Goal: Information Seeking & Learning: Learn about a topic

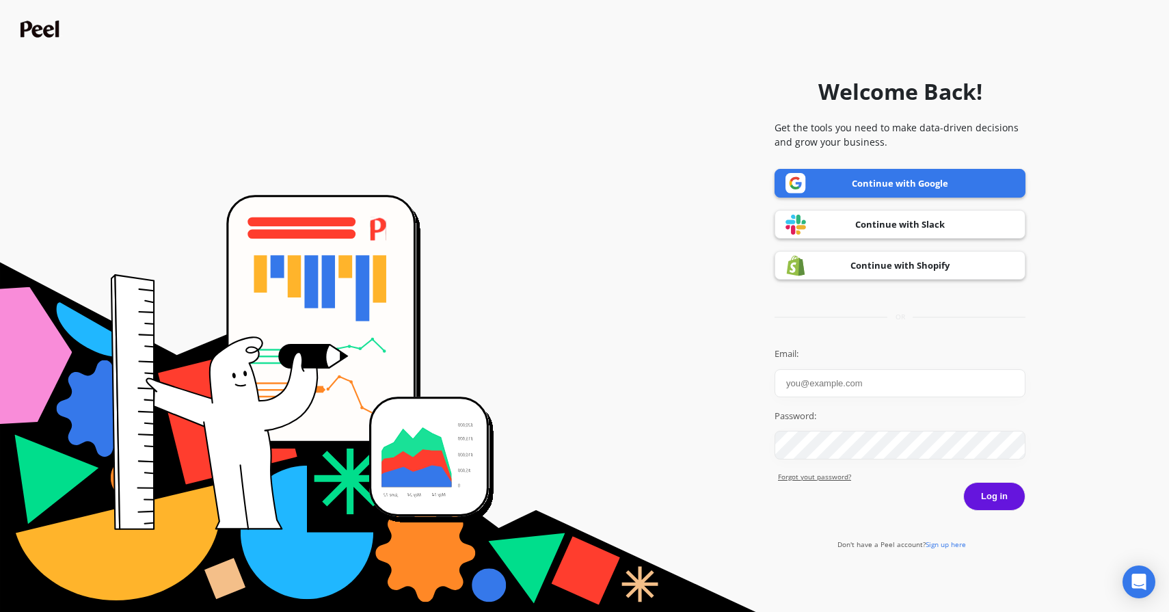
click at [825, 181] on link "Continue with Google" at bounding box center [900, 183] width 251 height 29
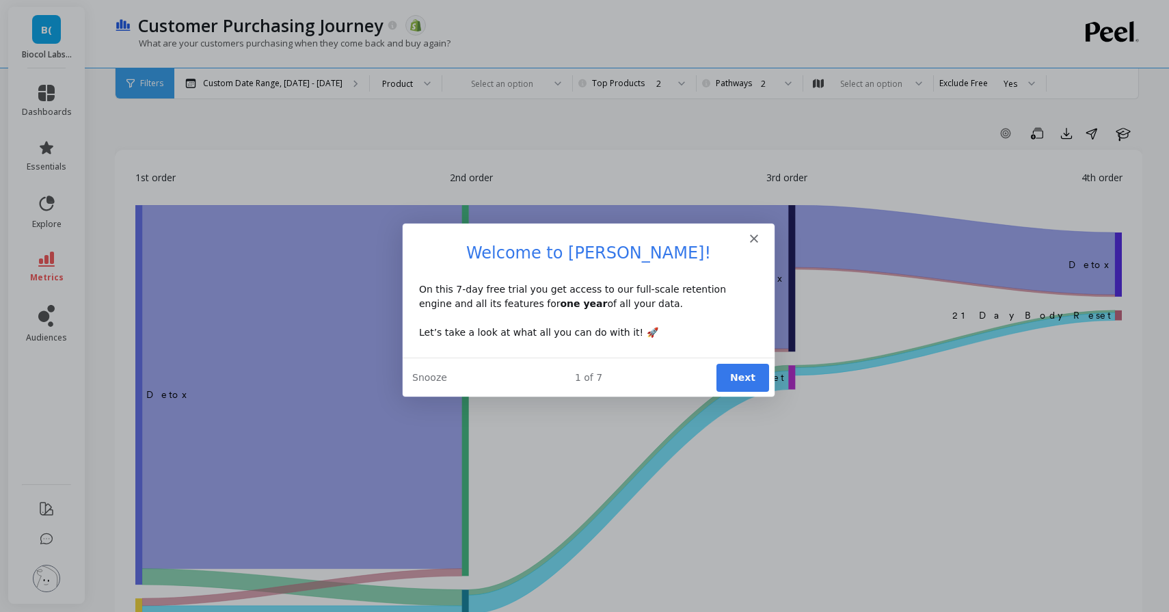
click at [753, 237] on polygon "Close" at bounding box center [753, 237] width 8 height 8
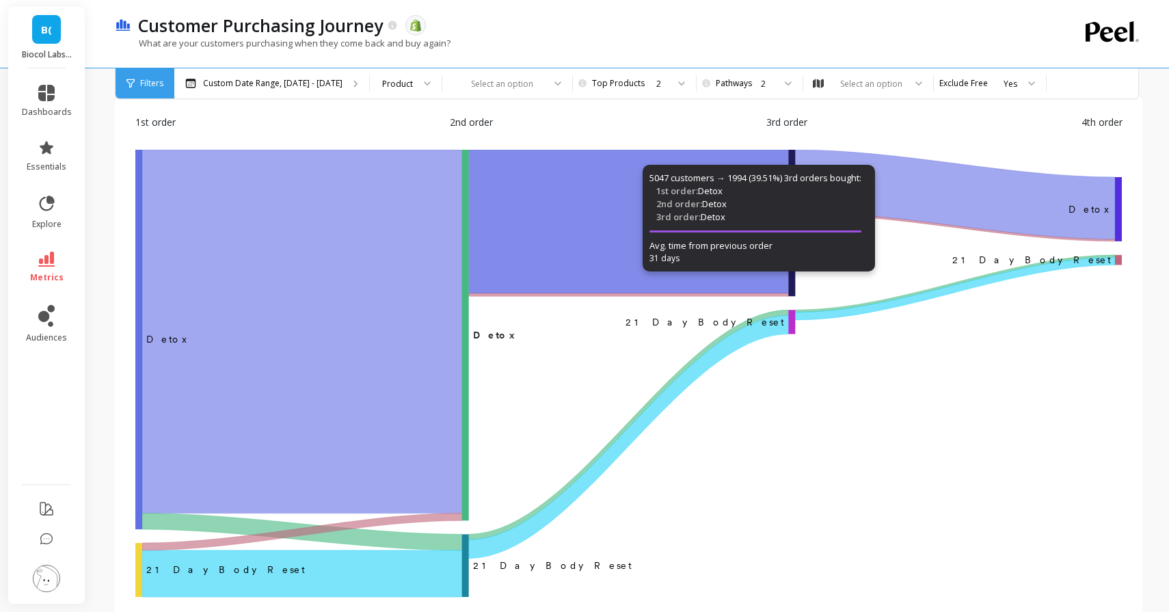
scroll to position [57, 0]
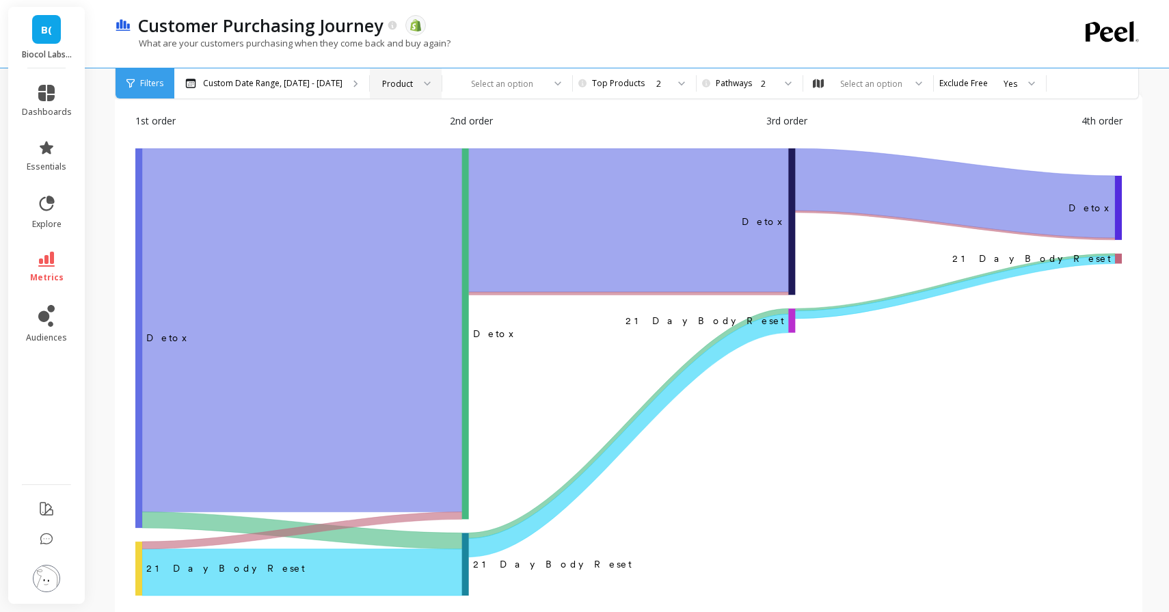
click at [420, 76] on div "Product" at bounding box center [406, 83] width 72 height 30
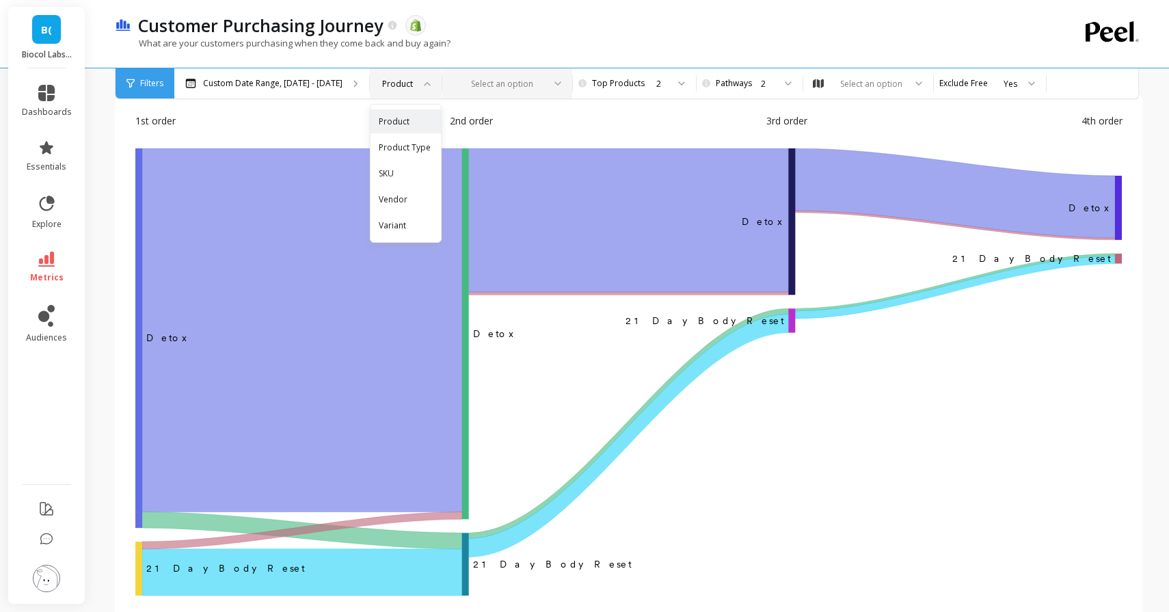
click at [533, 86] on div "Select an option" at bounding box center [507, 83] width 130 height 30
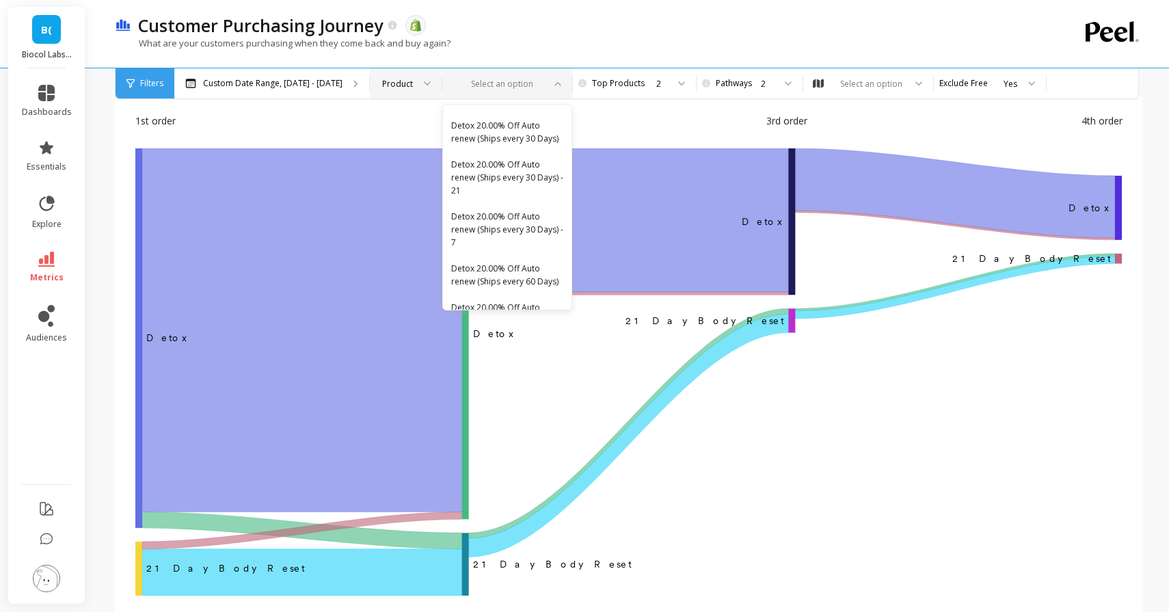
scroll to position [2794, 0]
click at [533, 17] on div "Customer Purchasing Journey The data you are viewing comes from: Shopify" at bounding box center [580, 25] width 898 height 23
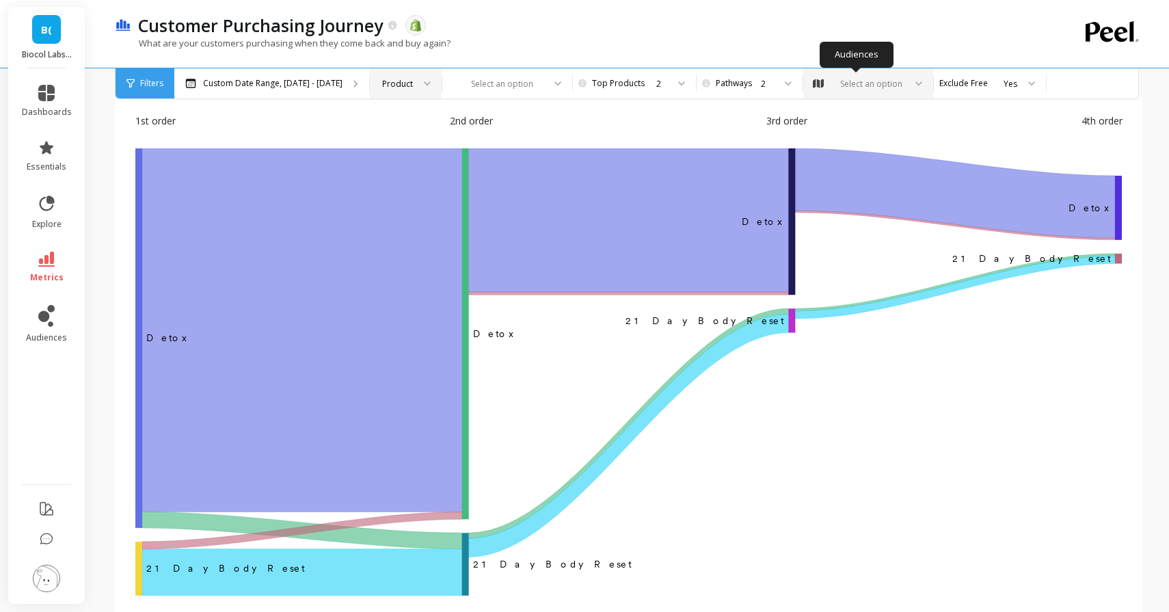
click at [872, 84] on div "Select an option" at bounding box center [871, 83] width 66 height 13
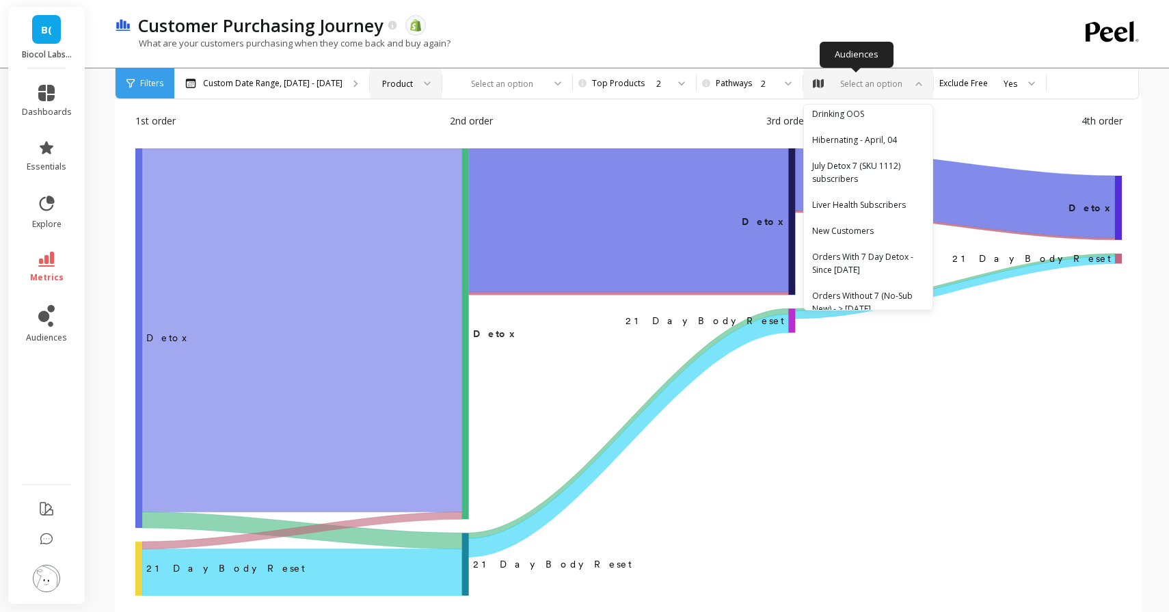
scroll to position [736, 0]
click at [836, 223] on div "New Customers" at bounding box center [868, 229] width 112 height 13
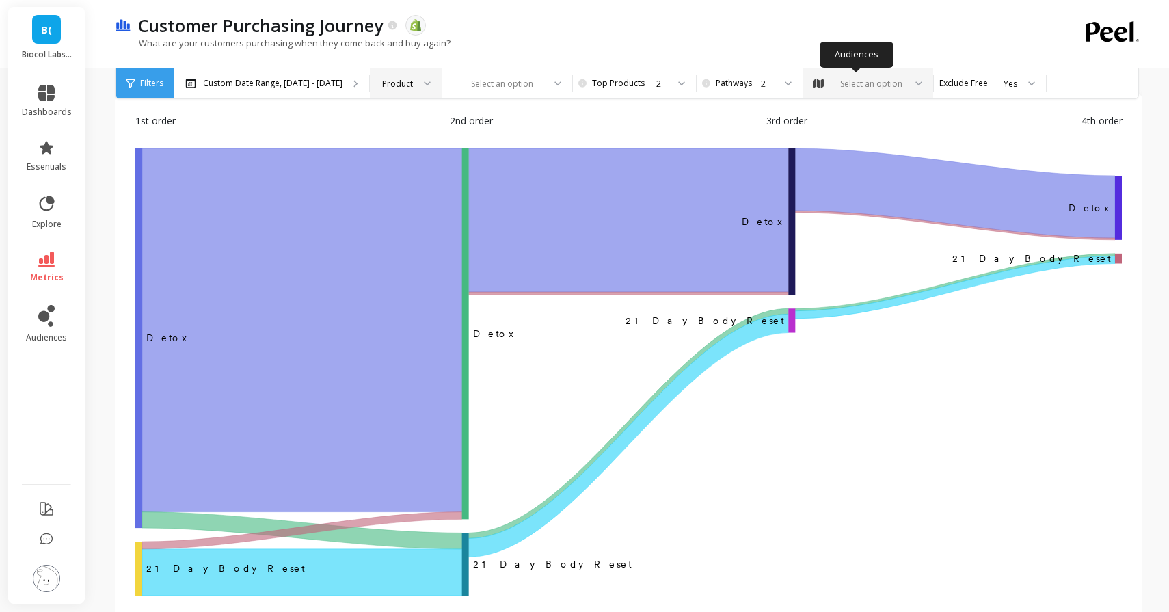
click at [860, 81] on div "Select an option" at bounding box center [871, 83] width 66 height 13
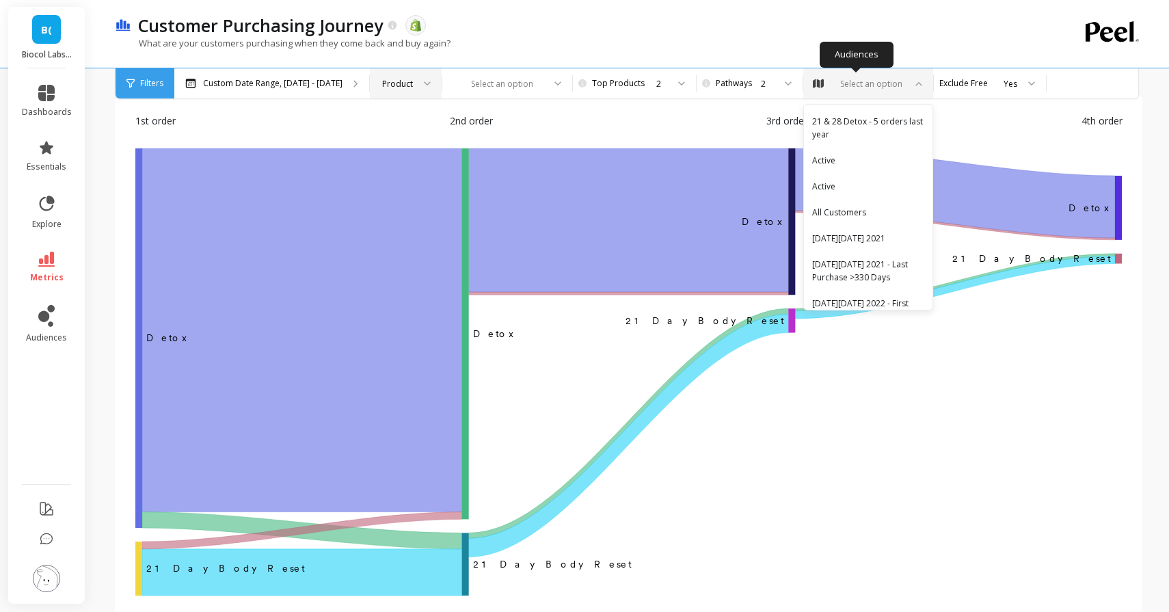
click at [883, 77] on div "Select an option" at bounding box center [871, 83] width 66 height 13
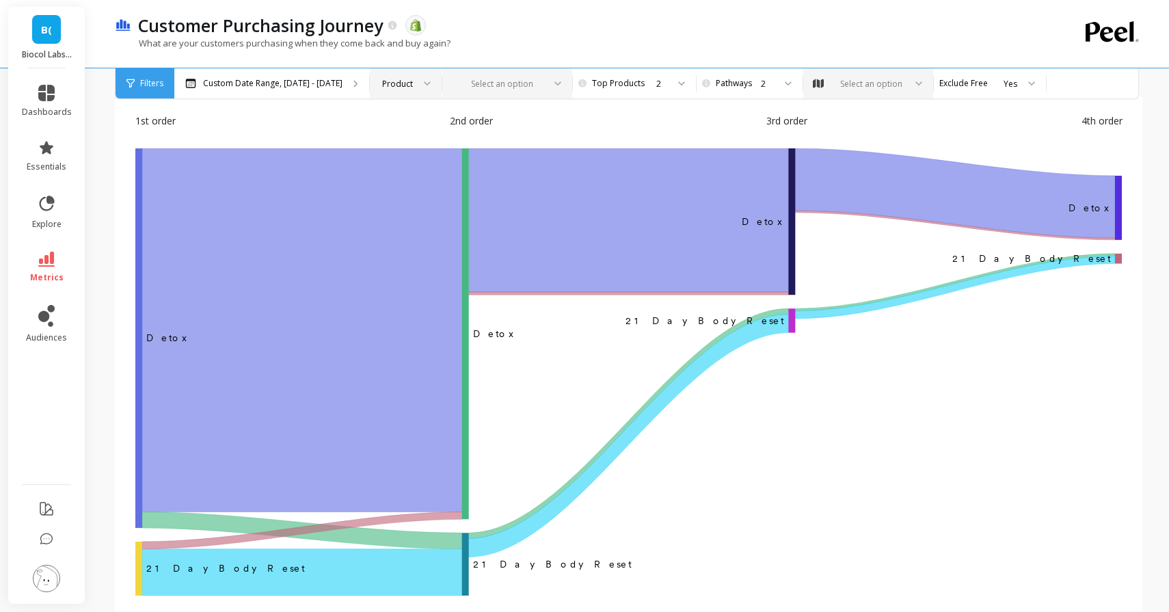
click at [545, 70] on div at bounding box center [553, 83] width 16 height 30
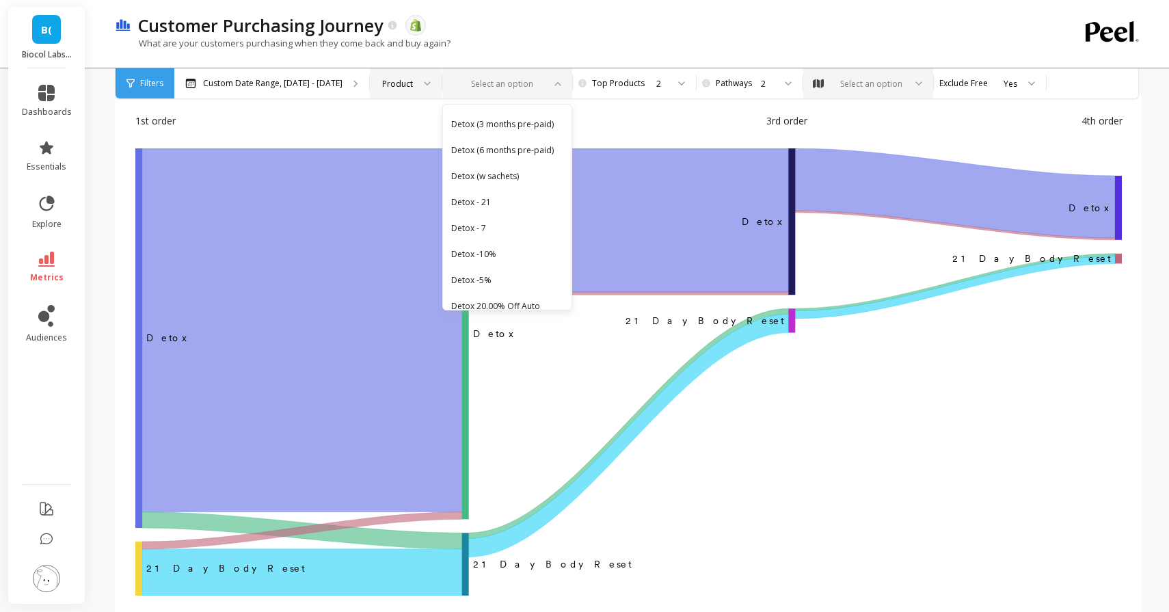
scroll to position [3421, 0]
click at [499, 76] on div "Select an option" at bounding box center [499, 84] width 92 height 16
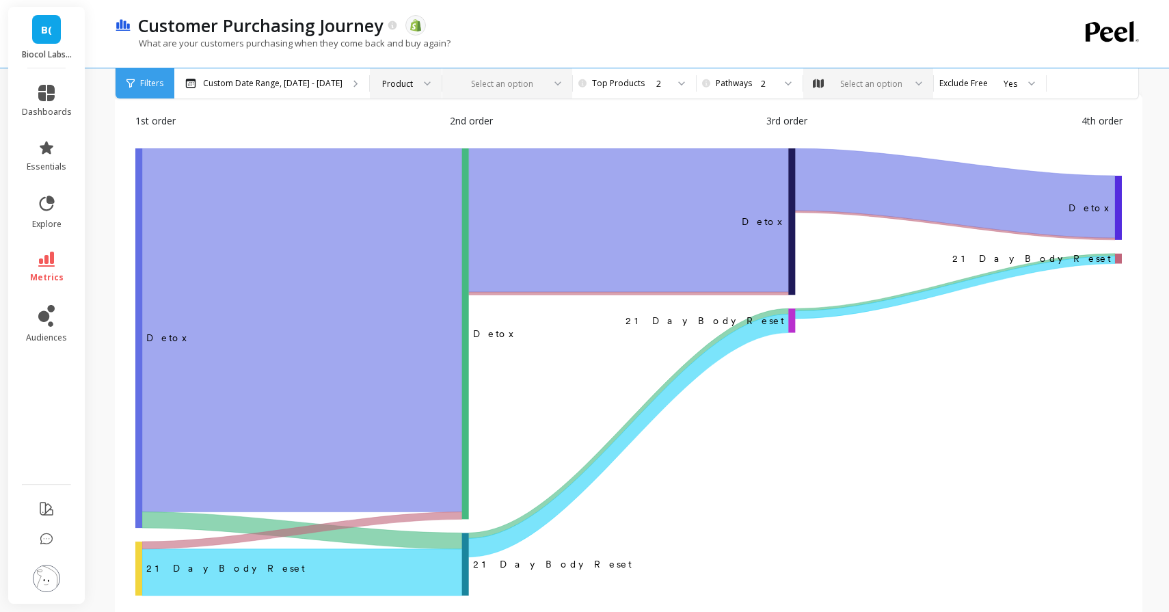
click at [414, 81] on div at bounding box center [422, 83] width 16 height 30
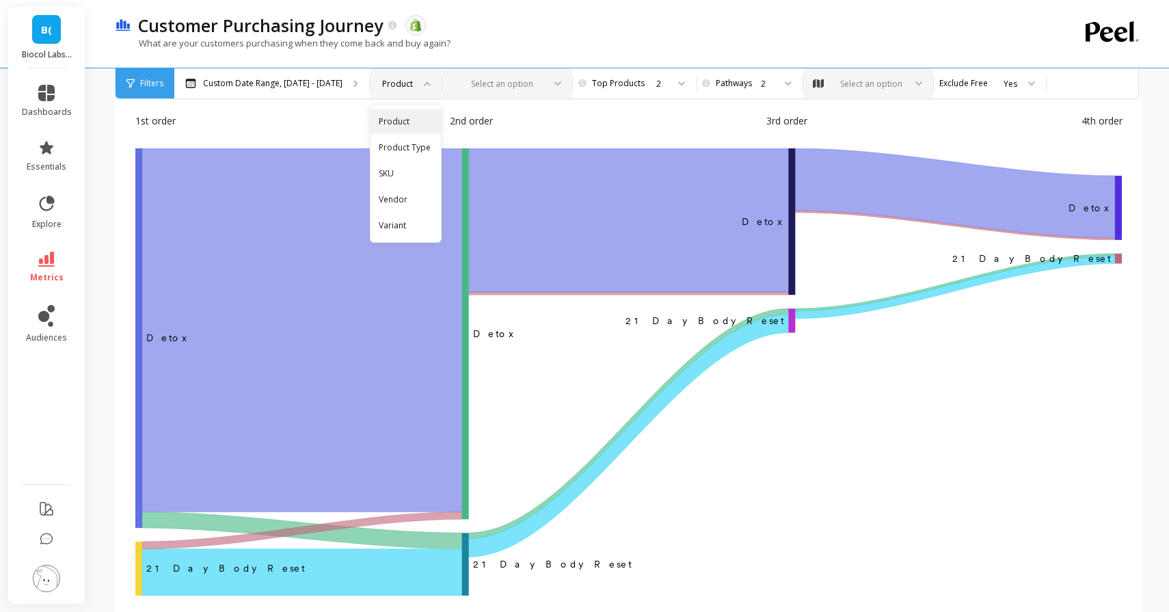
click at [414, 81] on div at bounding box center [422, 83] width 16 height 30
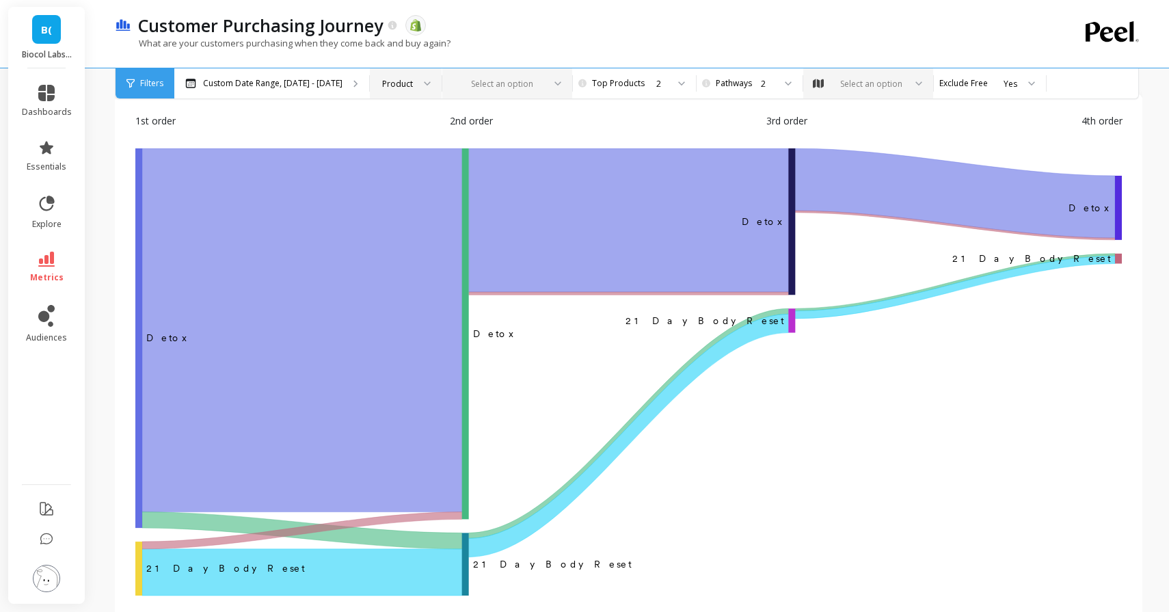
click at [153, 78] on span "Filters" at bounding box center [151, 83] width 23 height 11
click at [137, 91] on div "Filters" at bounding box center [145, 83] width 59 height 30
click at [881, 85] on div "Select an option" at bounding box center [871, 83] width 66 height 13
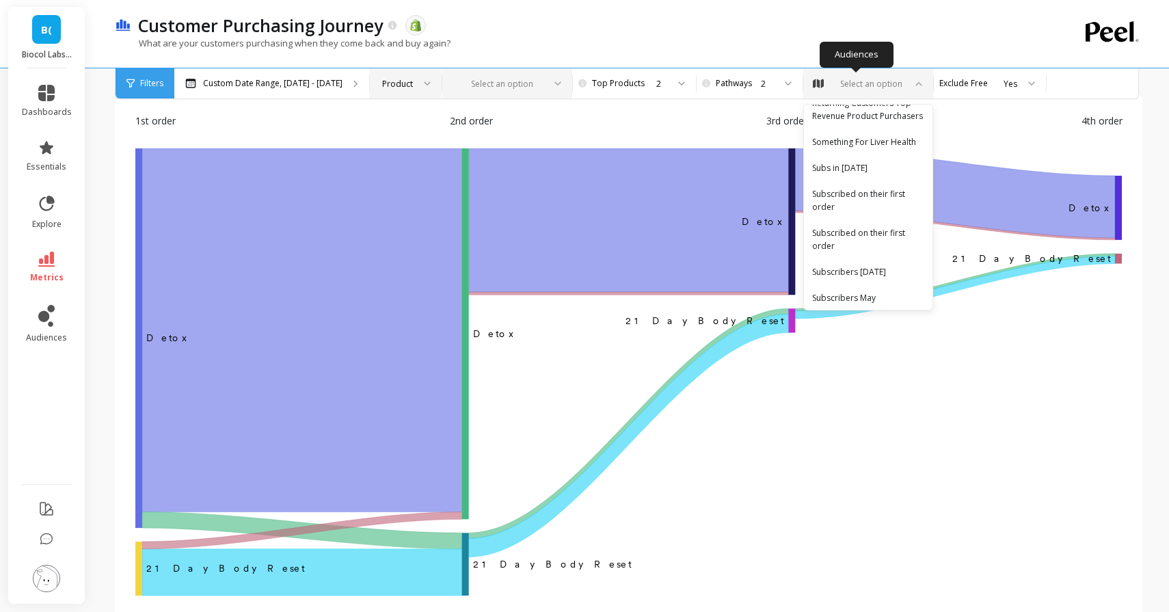
scroll to position [1183, 0]
click at [837, 193] on div "Subscribed on their first order" at bounding box center [868, 205] width 112 height 26
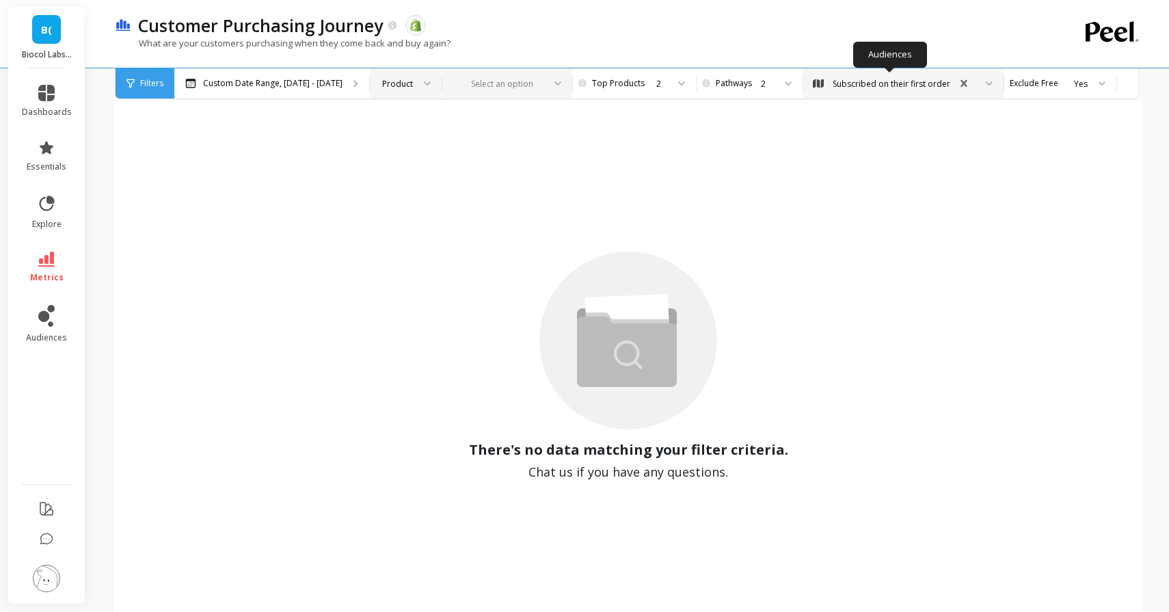
click at [896, 79] on div "Subscribed on their first order" at bounding box center [892, 83] width 118 height 13
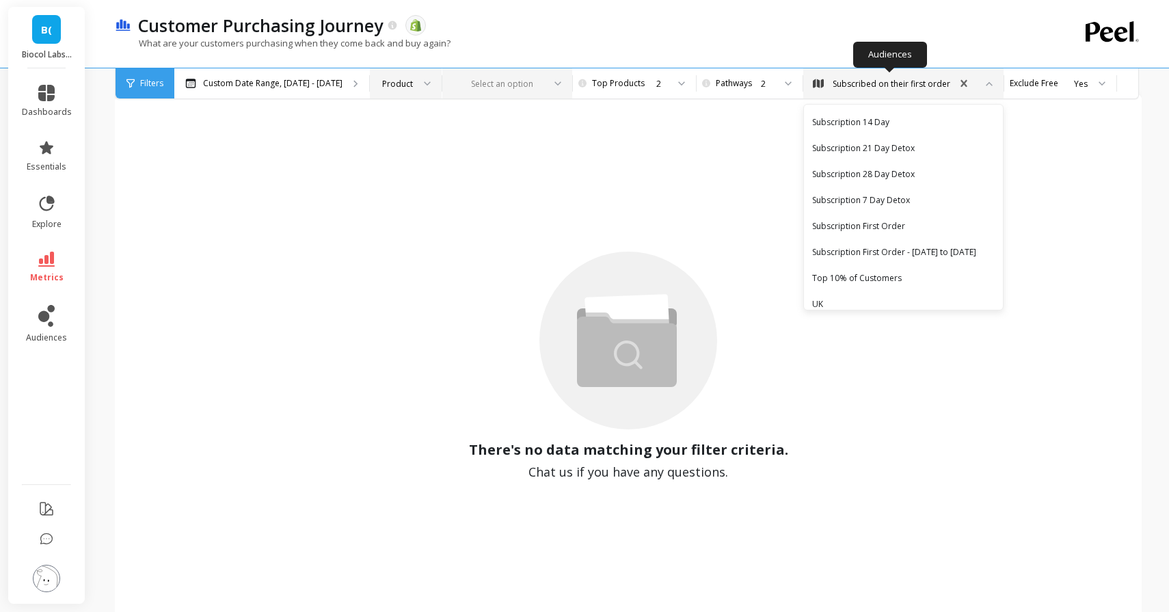
scroll to position [1233, 0]
click at [844, 233] on div "Subscription First Order" at bounding box center [903, 226] width 183 height 13
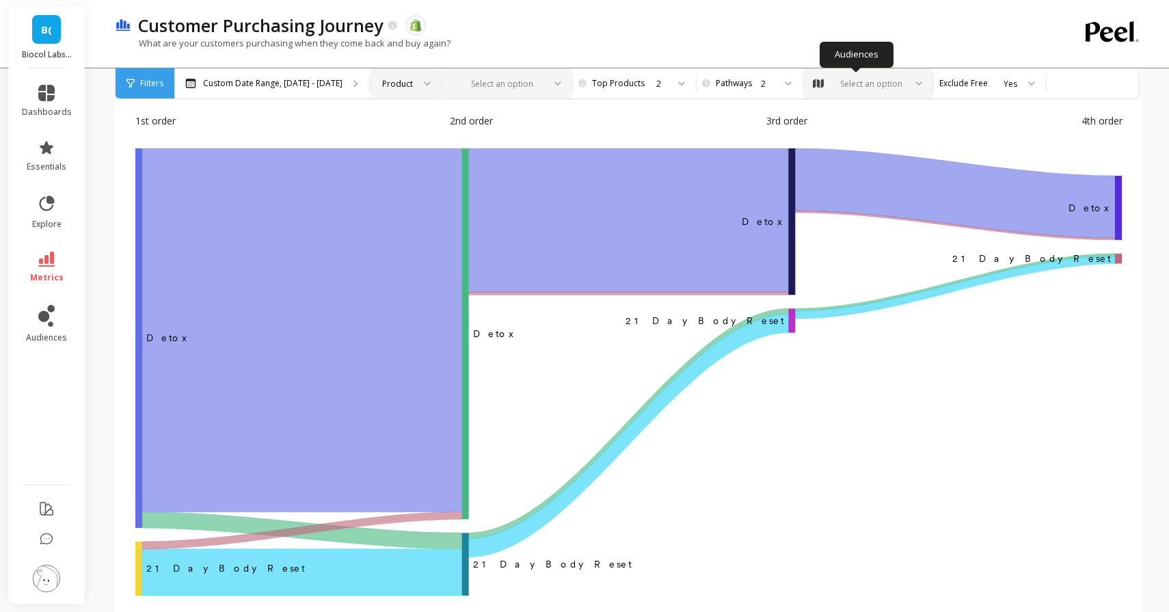
click at [844, 90] on div "Select an option" at bounding box center [868, 83] width 130 height 30
click at [669, 81] on div at bounding box center [677, 83] width 16 height 30
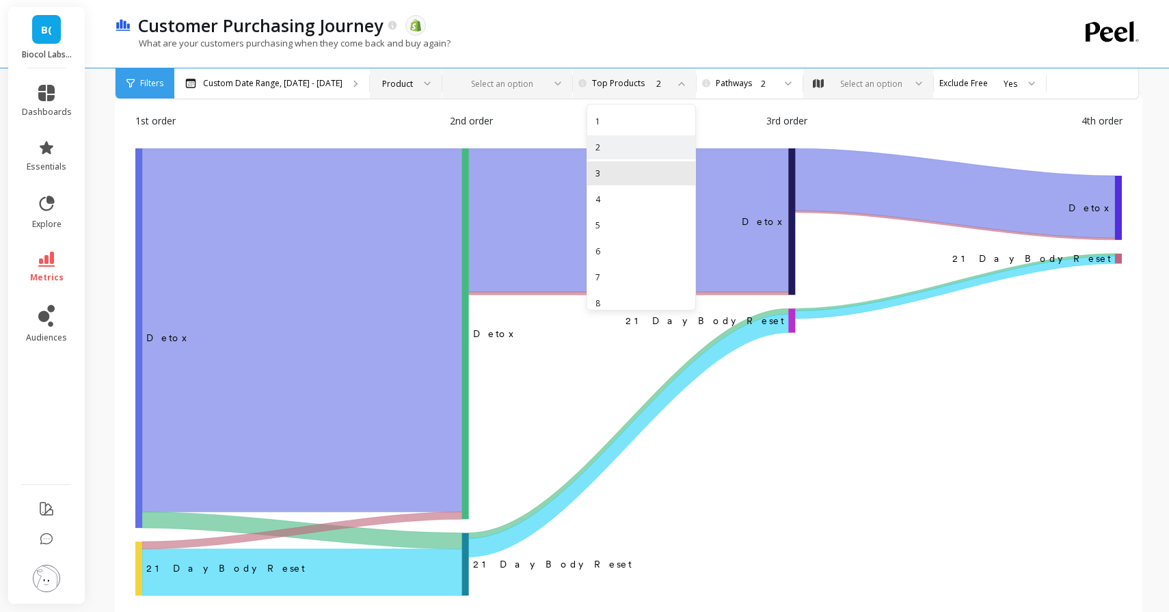
click at [624, 165] on div "3" at bounding box center [641, 173] width 108 height 24
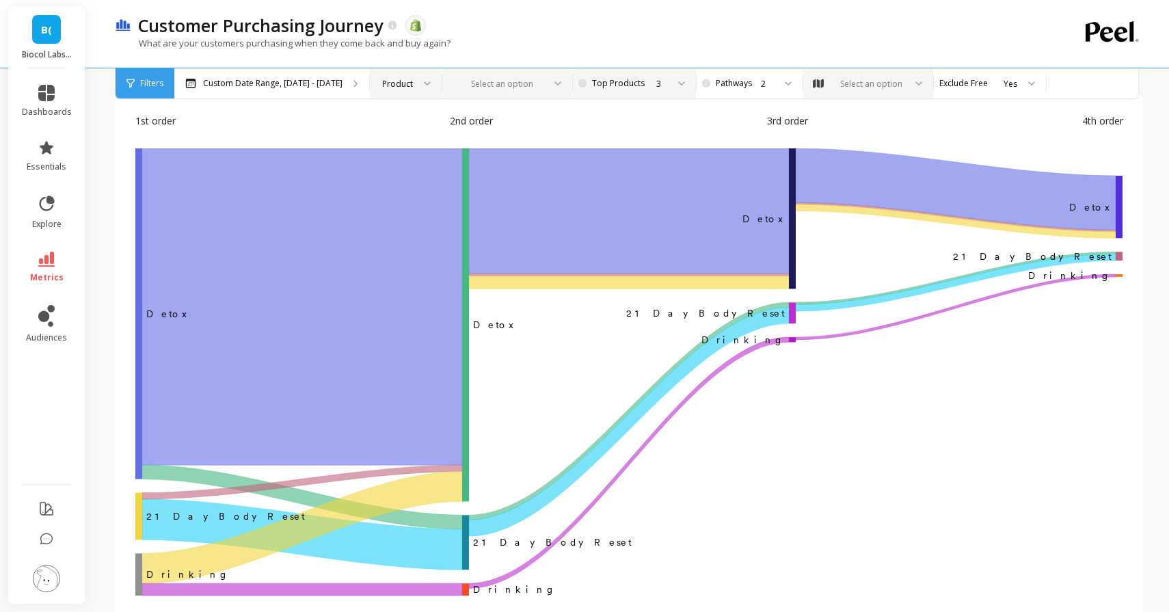
click at [636, 89] on div "3" at bounding box center [633, 83] width 68 height 13
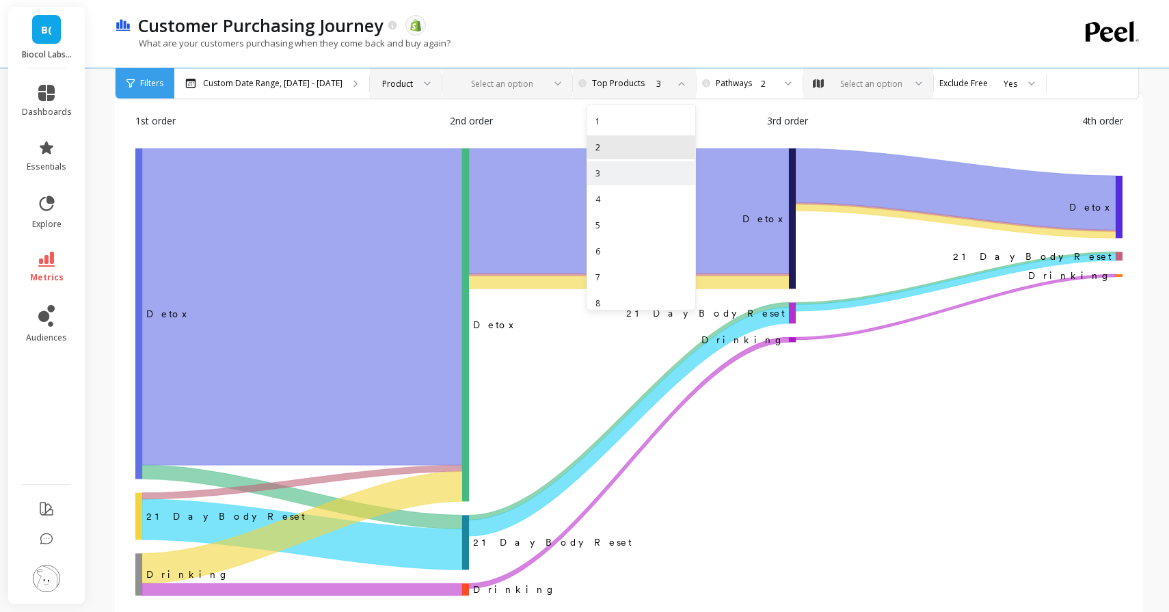
click at [613, 157] on div "2" at bounding box center [641, 147] width 108 height 24
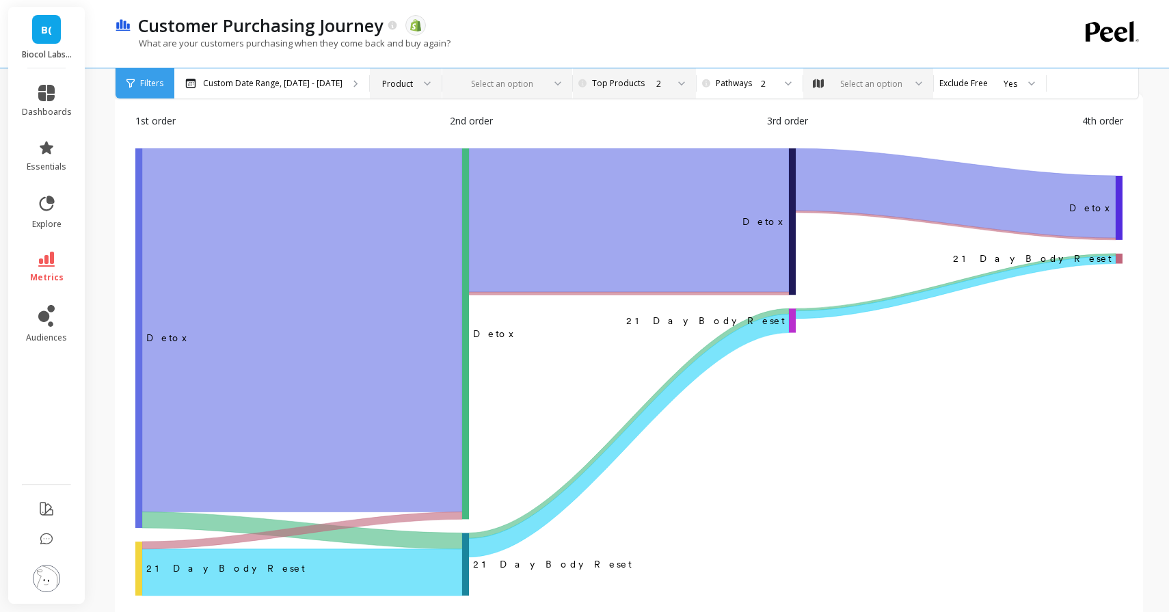
click at [425, 84] on icon at bounding box center [428, 82] width 6 height 3
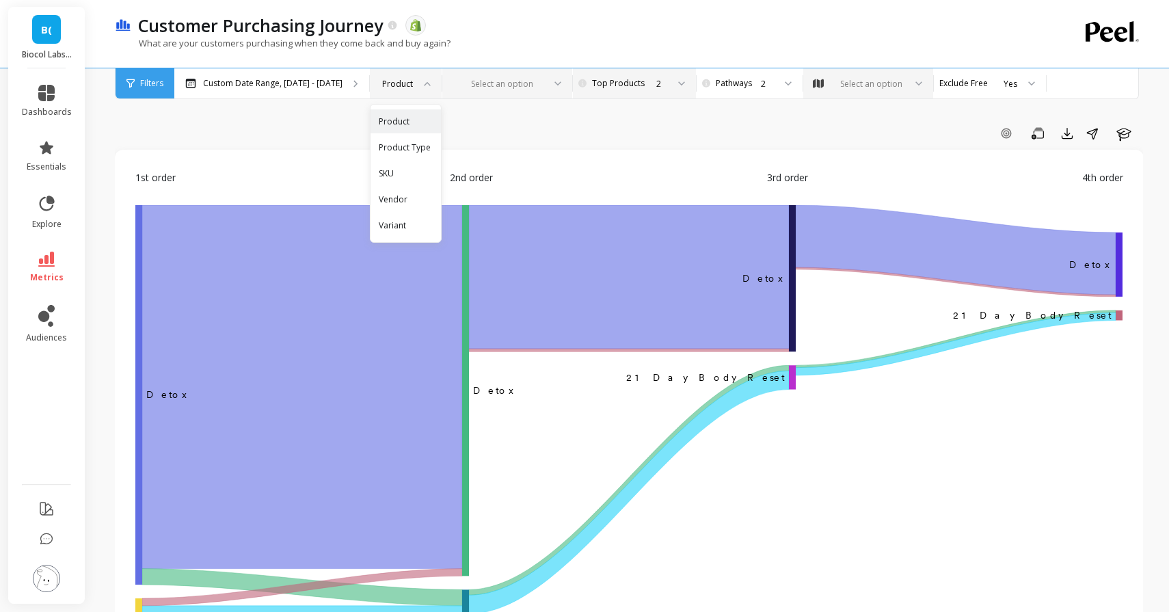
click at [263, 134] on div "Add Goal Save Export Share Learn" at bounding box center [629, 133] width 1028 height 22
click at [147, 88] on span "Filters" at bounding box center [151, 83] width 23 height 11
click at [394, 86] on div "Product" at bounding box center [397, 83] width 31 height 13
click at [330, 133] on div "Add Goal Save Export Share Learn" at bounding box center [629, 133] width 1028 height 22
click at [394, 87] on div "Product" at bounding box center [397, 83] width 31 height 13
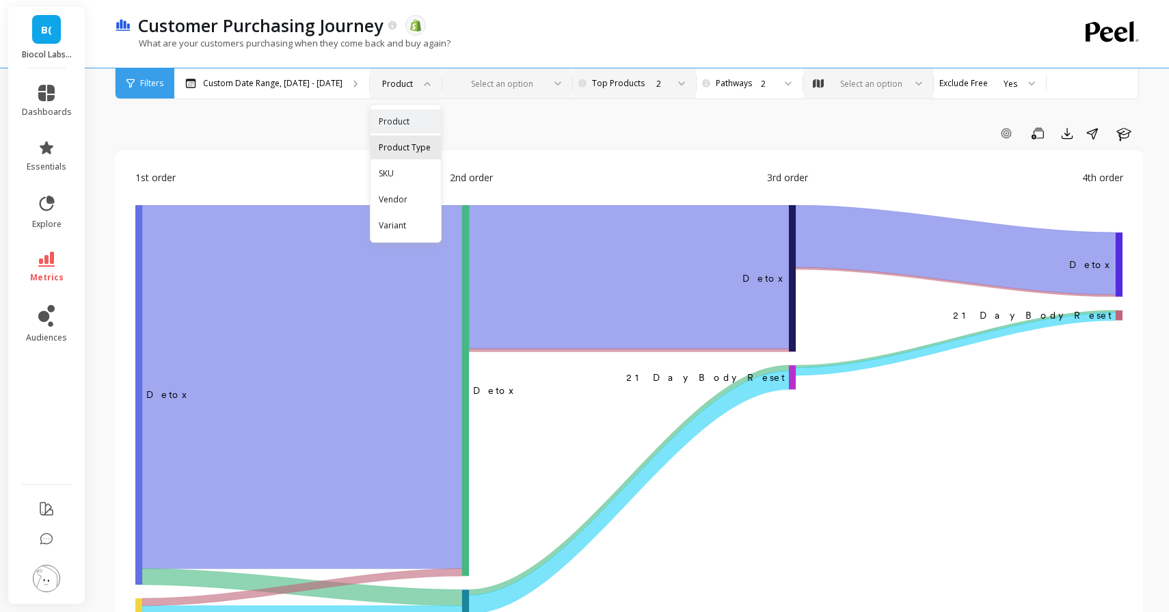
click at [396, 150] on div "Product Type" at bounding box center [406, 147] width 54 height 13
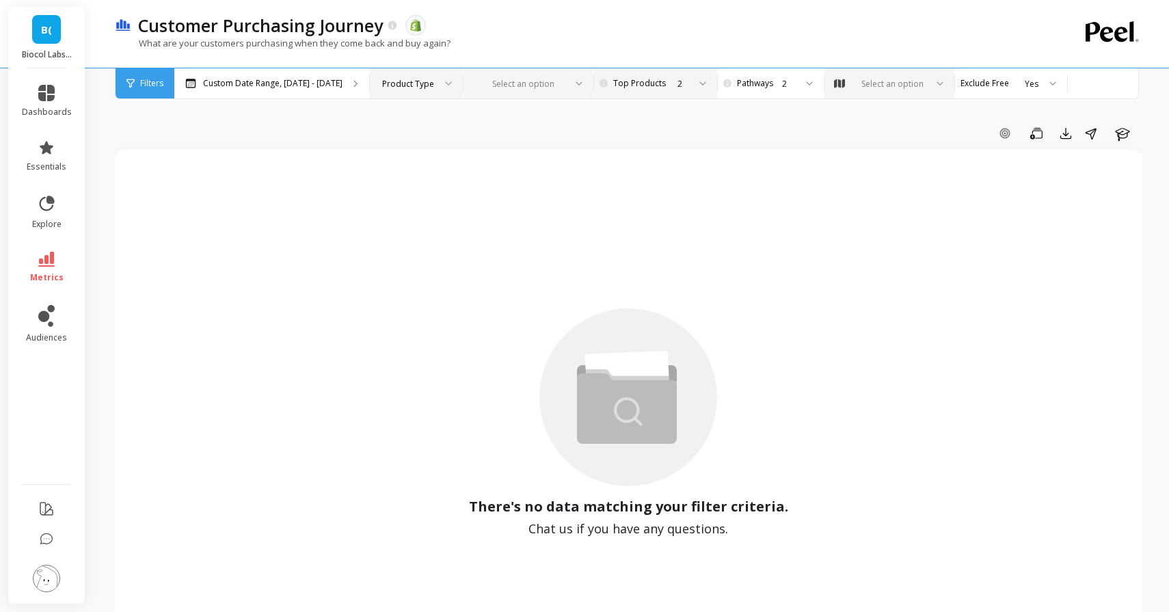
click at [412, 79] on div "Product Type" at bounding box center [408, 83] width 52 height 13
click at [403, 130] on div "Product" at bounding box center [417, 121] width 92 height 24
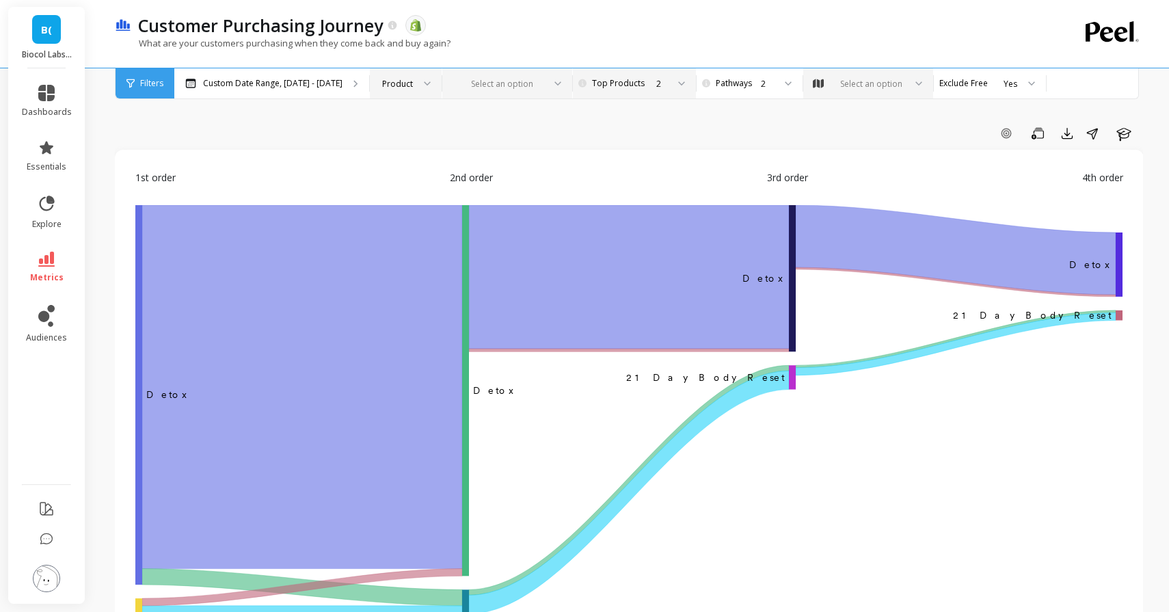
click at [545, 75] on div at bounding box center [553, 83] width 16 height 30
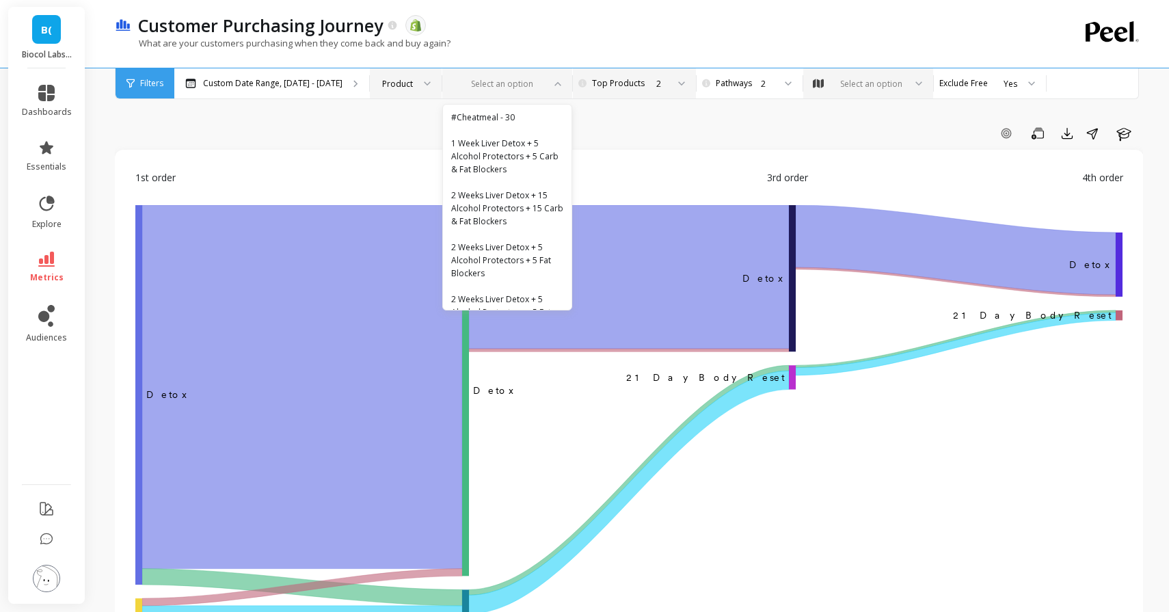
scroll to position [794, 0]
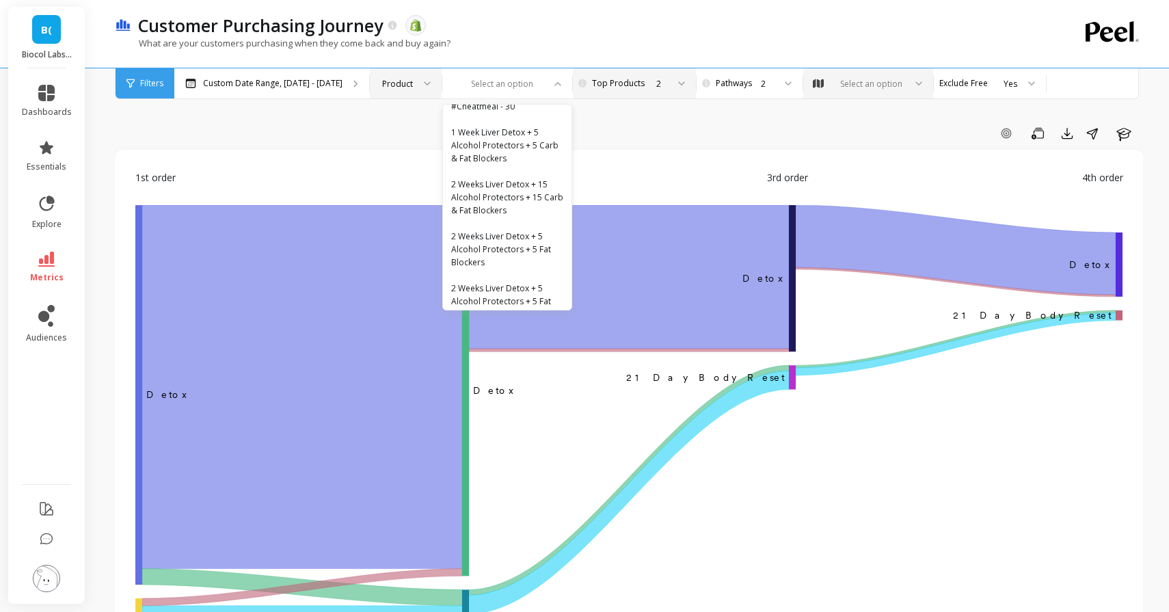
click at [676, 124] on div "Add Goal Save Export Share Learn" at bounding box center [629, 133] width 1028 height 22
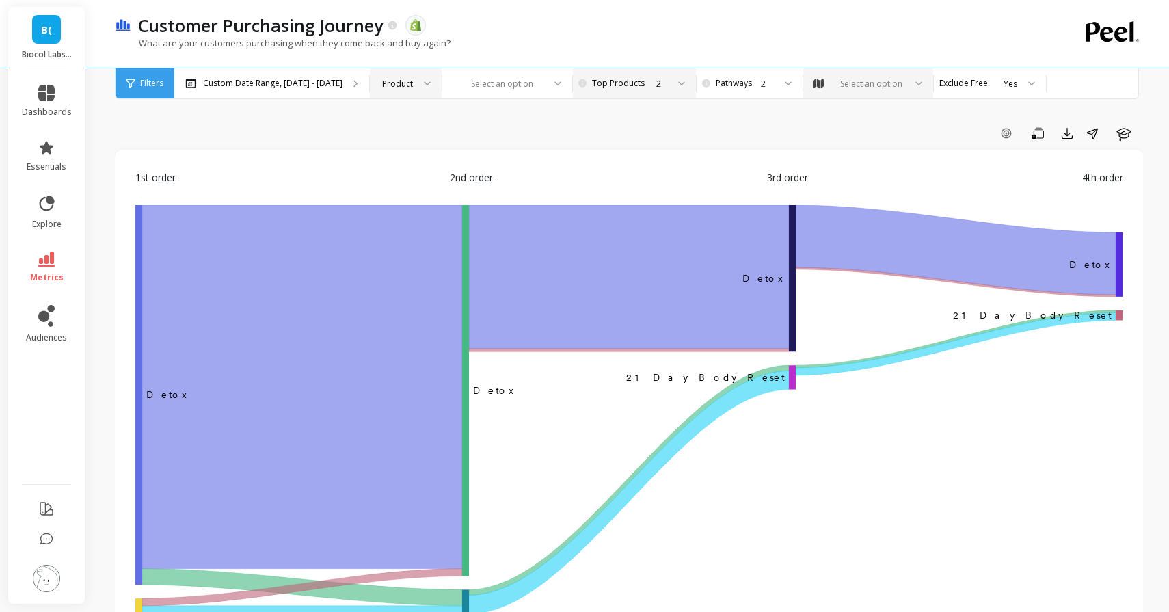
click at [669, 88] on div at bounding box center [677, 83] width 16 height 30
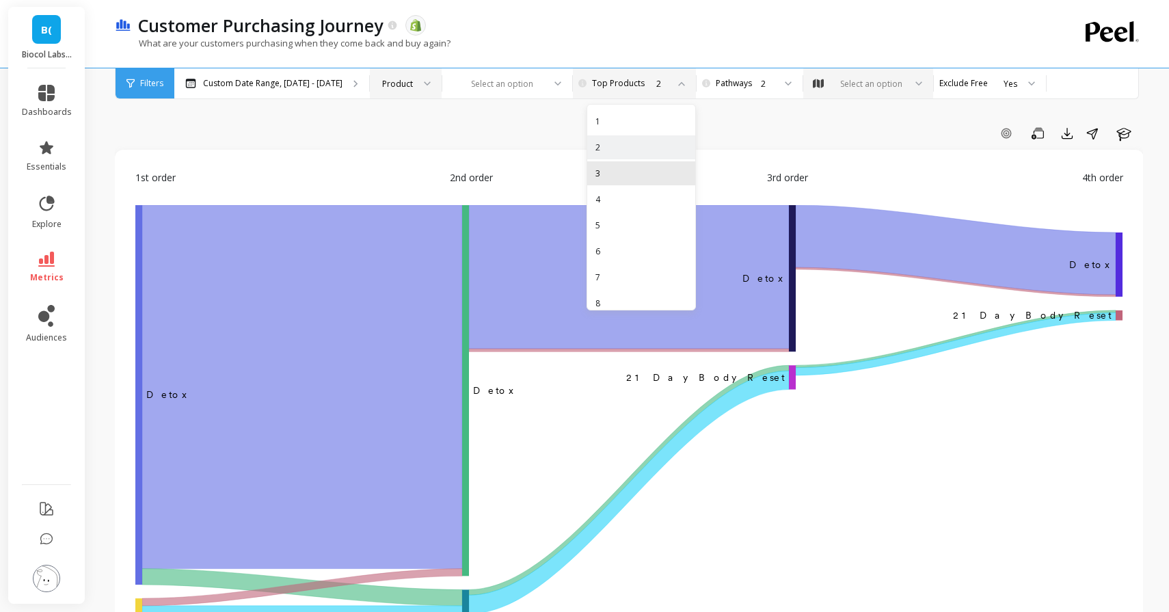
click at [652, 162] on div "3" at bounding box center [641, 173] width 108 height 24
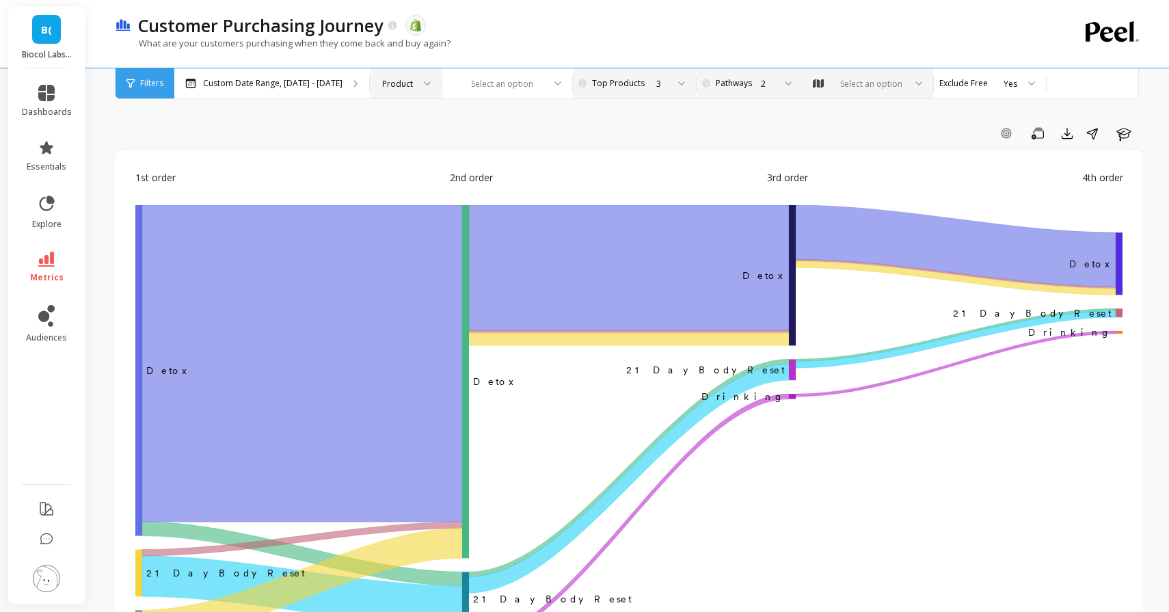
click at [761, 82] on div "2" at bounding box center [767, 83] width 13 height 13
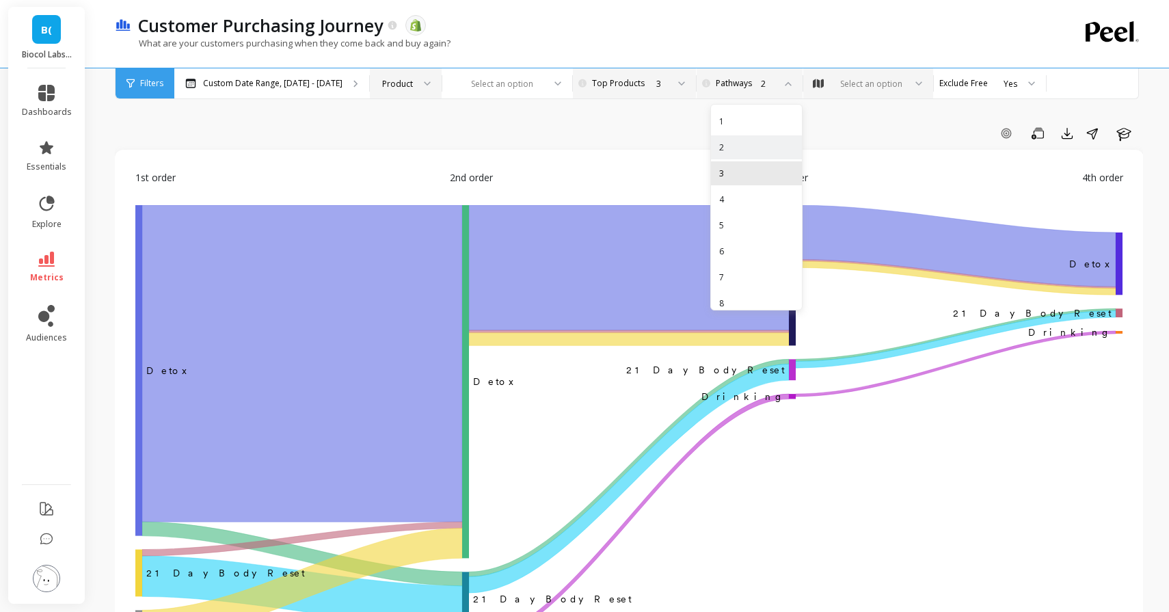
click at [748, 169] on div "3" at bounding box center [756, 173] width 75 height 13
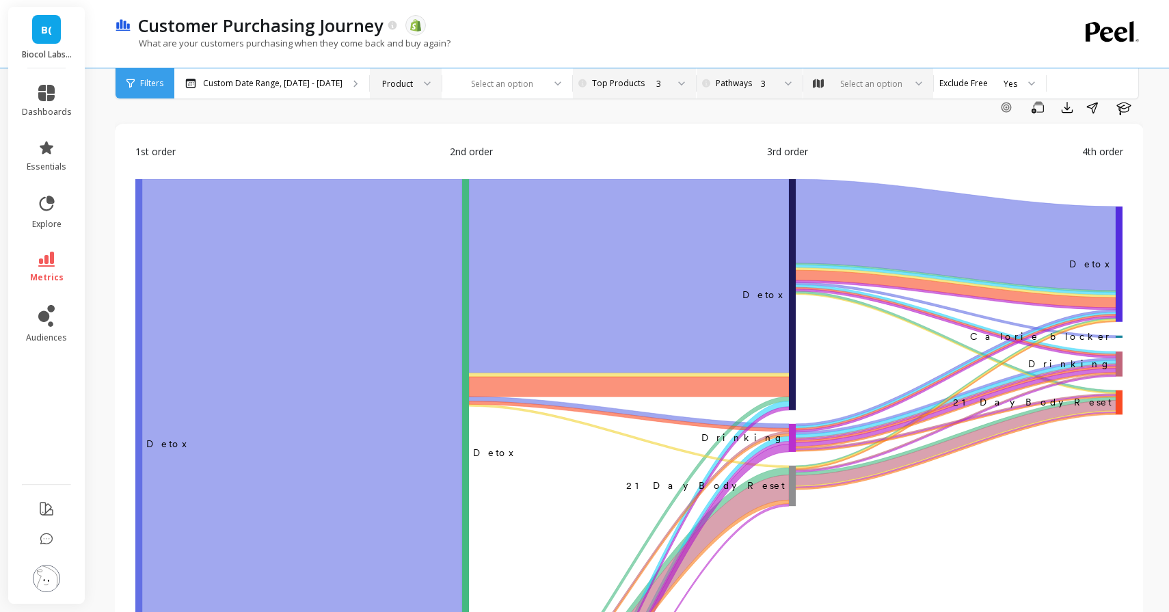
scroll to position [27, 0]
click at [740, 78] on div "3" at bounding box center [748, 83] width 51 height 13
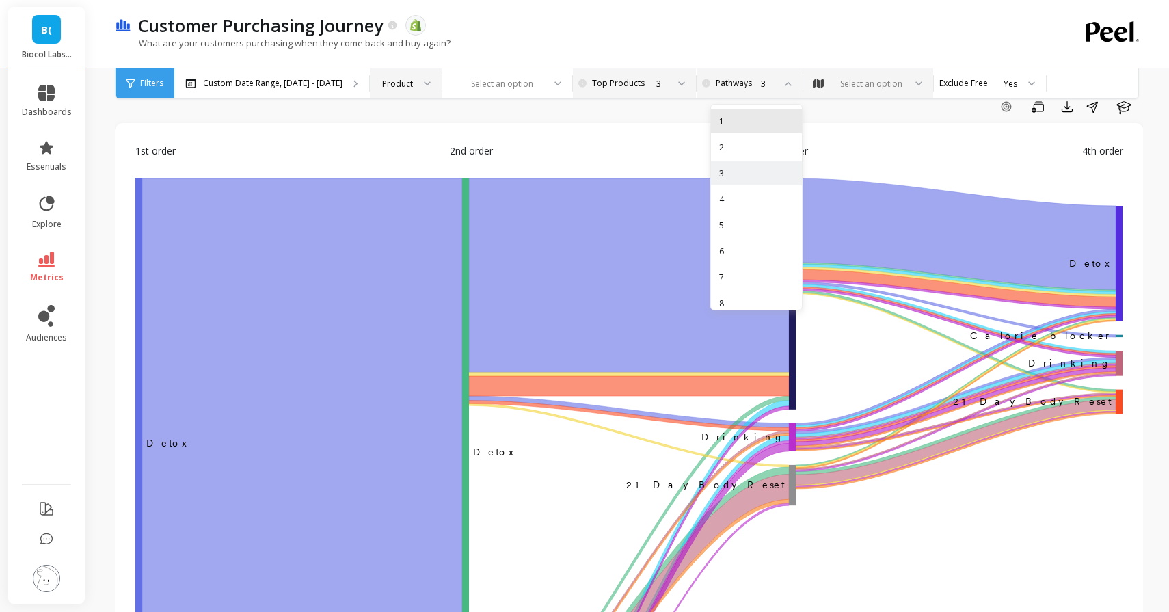
click at [734, 119] on div "1" at bounding box center [756, 121] width 75 height 13
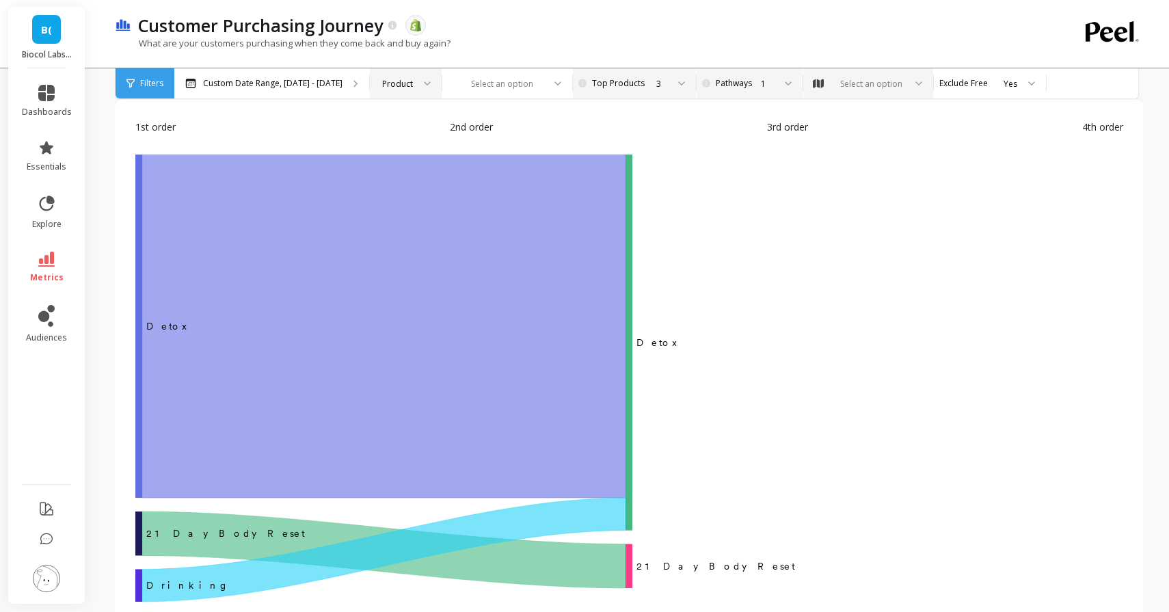
scroll to position [50, 0]
click at [730, 65] on div "Customer Purchasing Journey The data you are viewing comes from: Shopify What a…" at bounding box center [572, 34] width 915 height 68
click at [730, 76] on div "1" at bounding box center [756, 83] width 92 height 30
click at [723, 154] on div "2" at bounding box center [756, 147] width 91 height 24
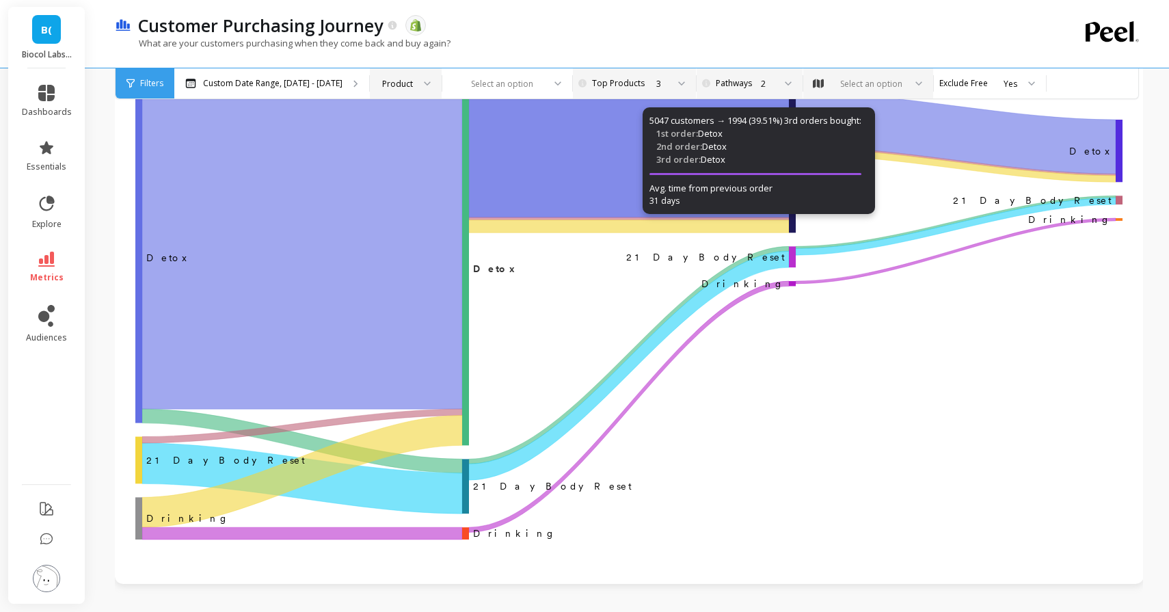
scroll to position [117, 0]
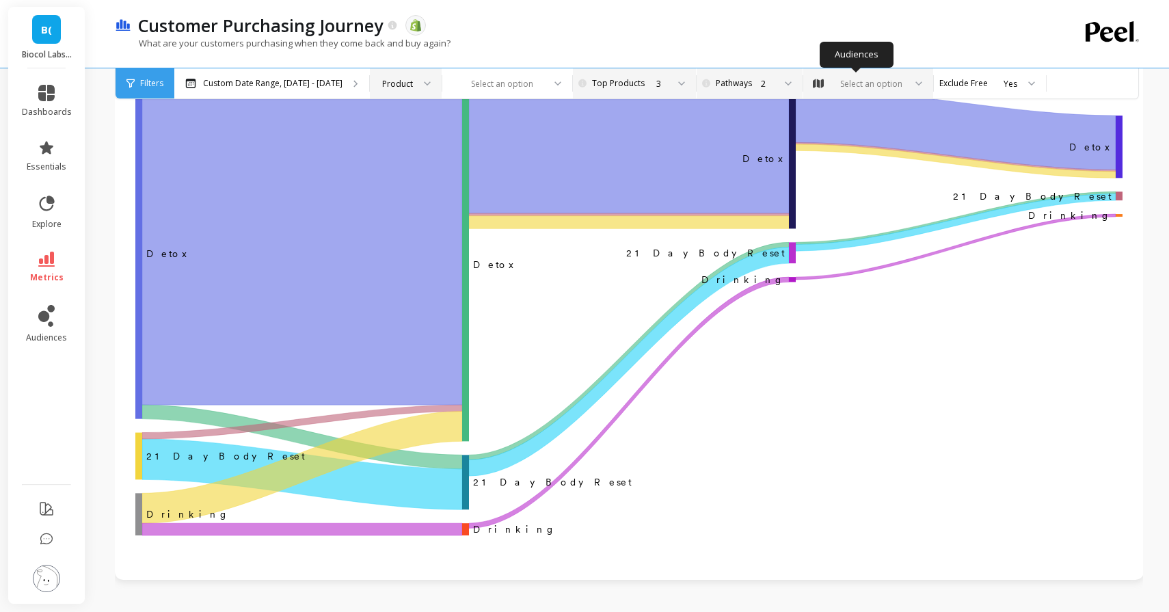
click at [864, 93] on div "Select an option" at bounding box center [868, 83] width 130 height 30
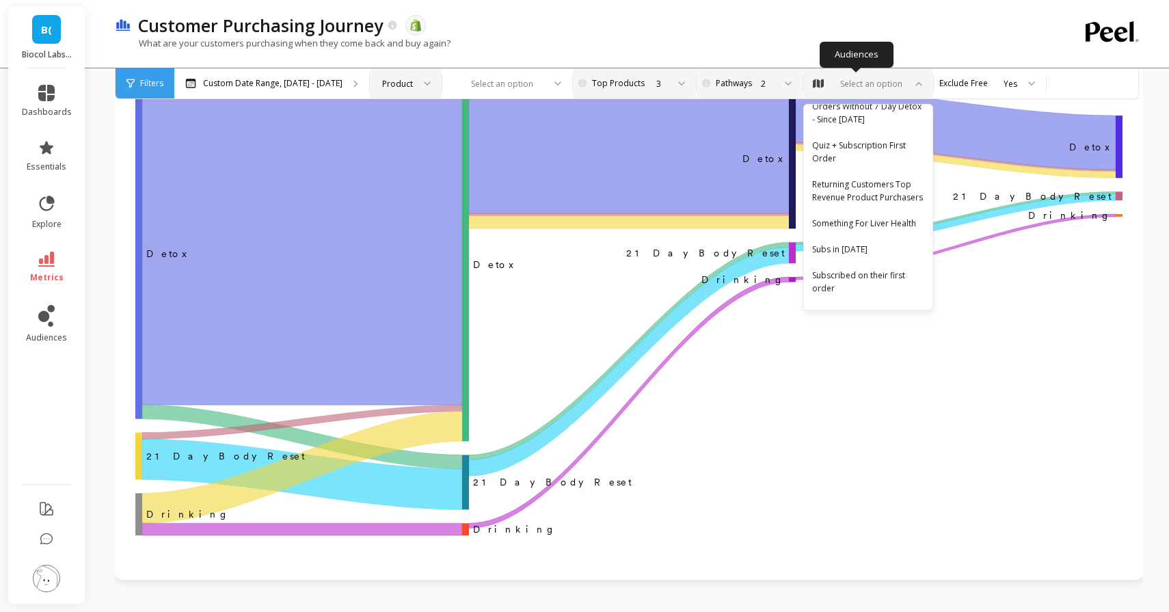
scroll to position [1105, 0]
click at [860, 218] on div "Something For Liver Health" at bounding box center [868, 224] width 112 height 13
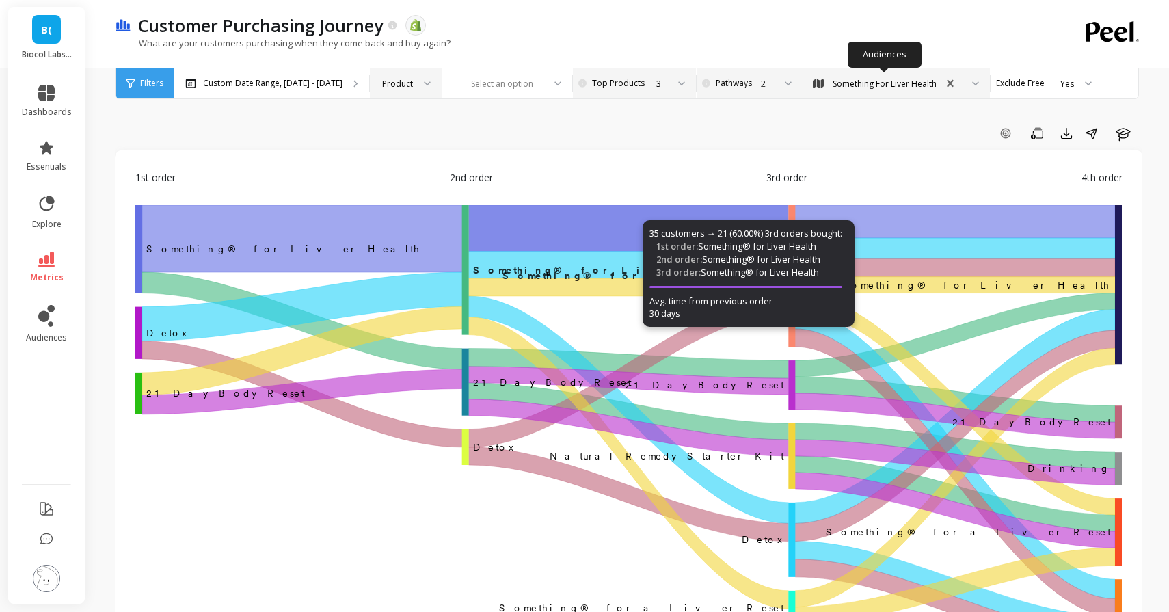
click at [875, 75] on div "Something For Liver Health" at bounding box center [896, 83] width 187 height 30
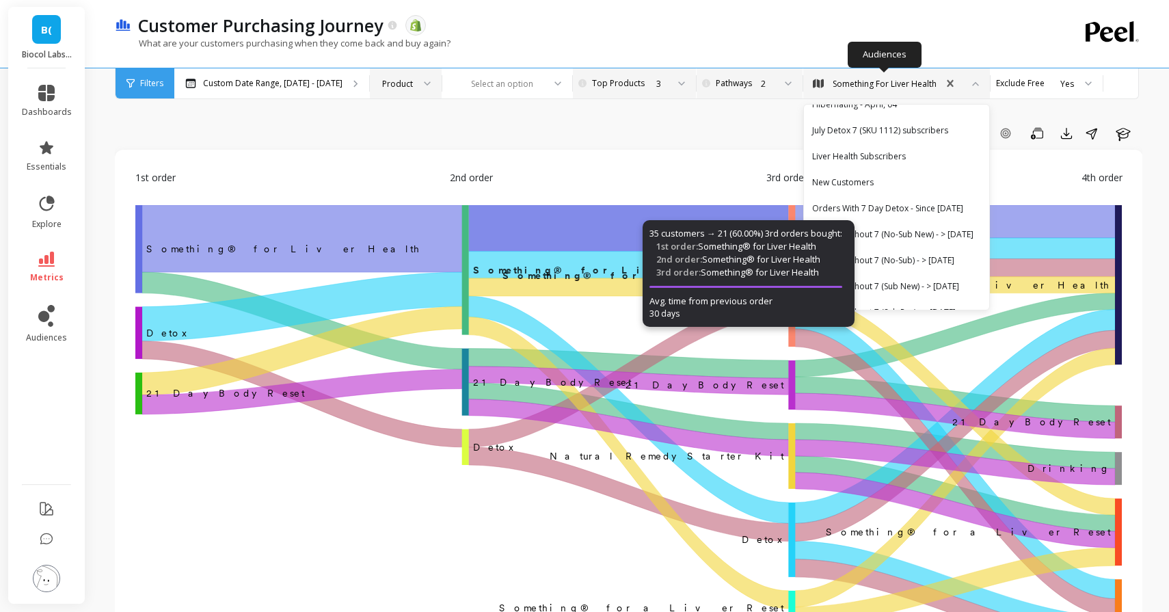
scroll to position [663, 0]
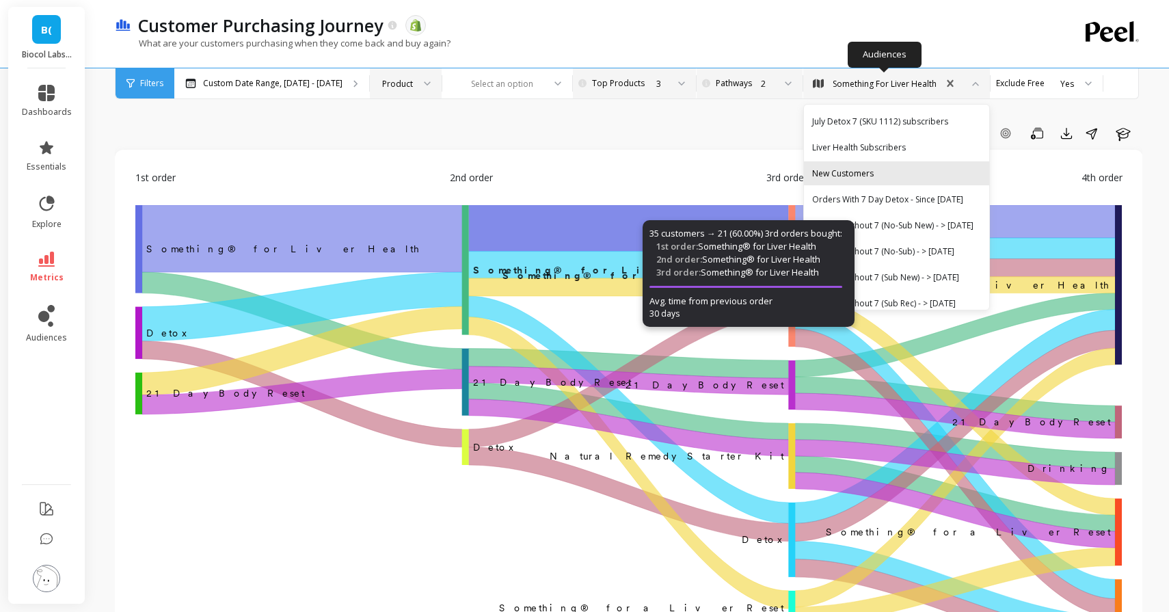
click at [836, 167] on div "New Customers" at bounding box center [896, 173] width 169 height 13
